Goal: Task Accomplishment & Management: Use online tool/utility

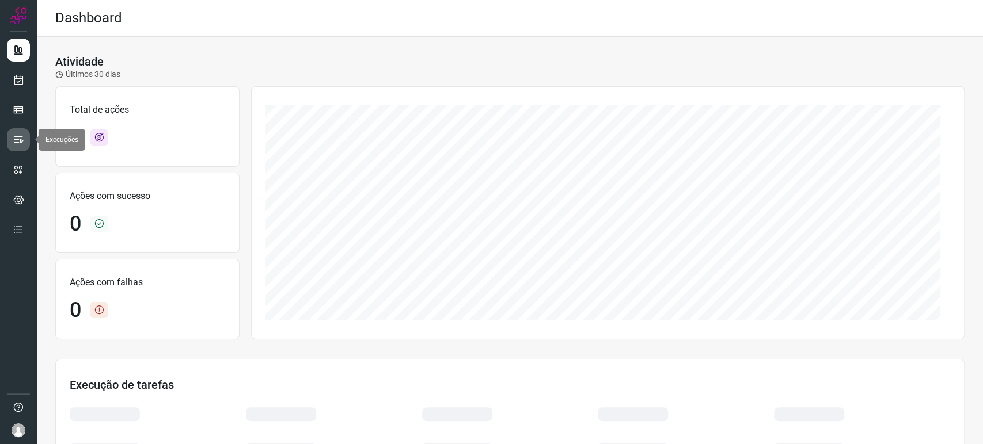
click at [19, 144] on icon at bounding box center [19, 140] width 12 height 12
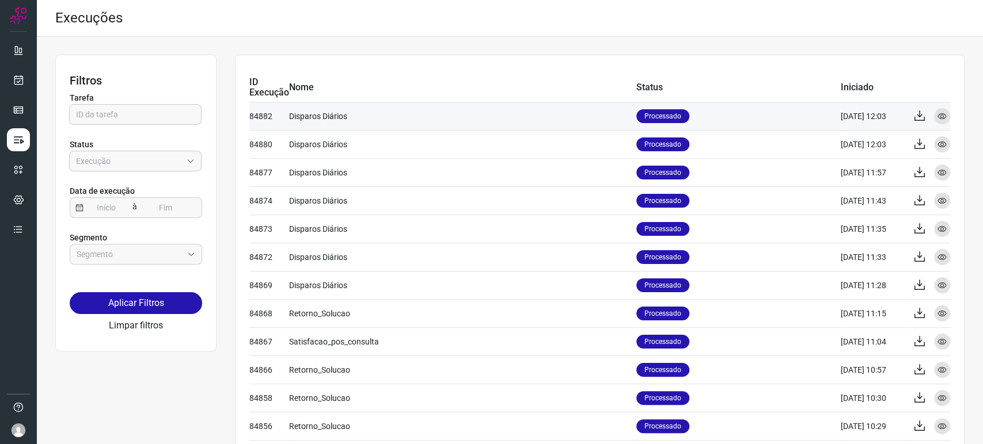
click at [397, 129] on td "Disparos Diários" at bounding box center [462, 116] width 347 height 28
